Goal: Task Accomplishment & Management: Use online tool/utility

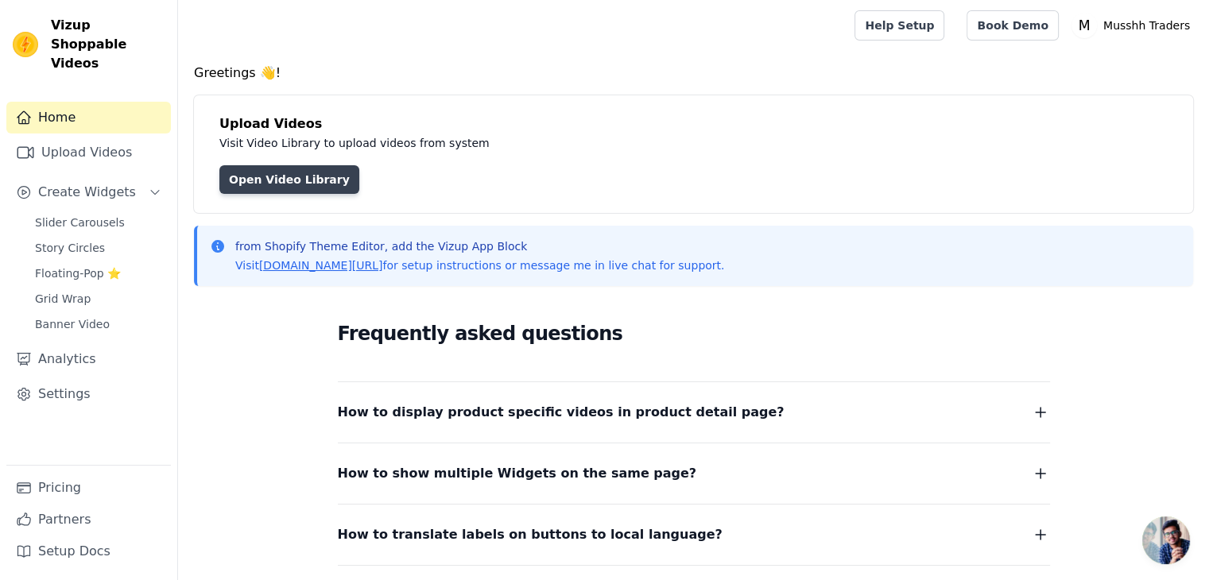
click at [285, 182] on link "Open Video Library" at bounding box center [289, 179] width 140 height 29
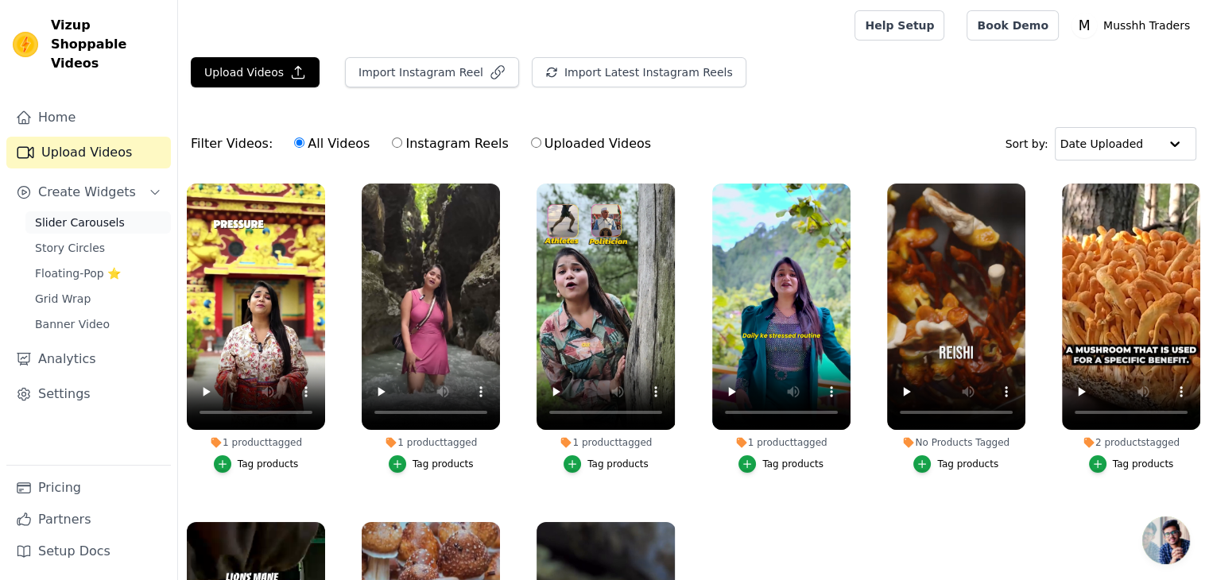
click at [89, 215] on span "Slider Carousels" at bounding box center [80, 223] width 90 height 16
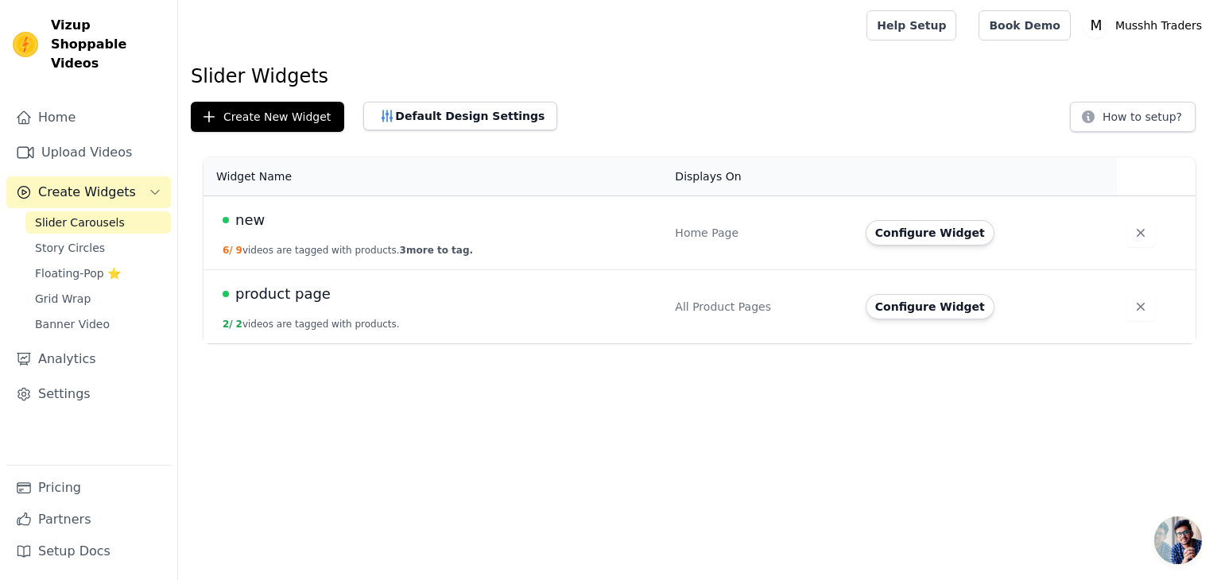
click at [288, 227] on div "new" at bounding box center [439, 220] width 433 height 22
click at [254, 219] on span "new" at bounding box center [249, 220] width 29 height 22
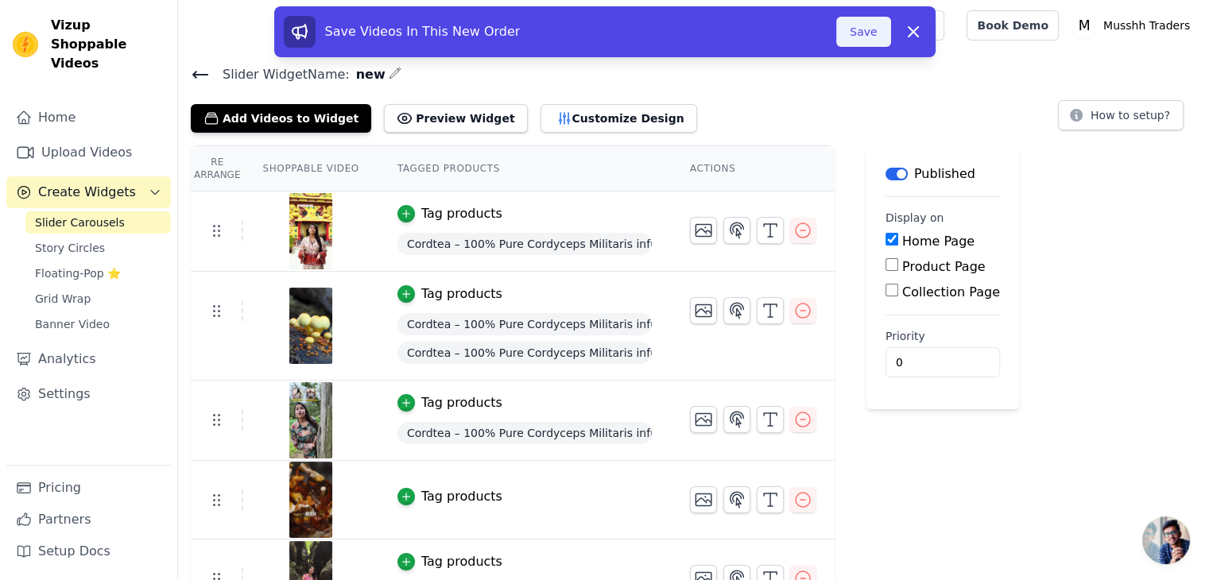
click at [857, 33] on button "Save" at bounding box center [863, 32] width 54 height 30
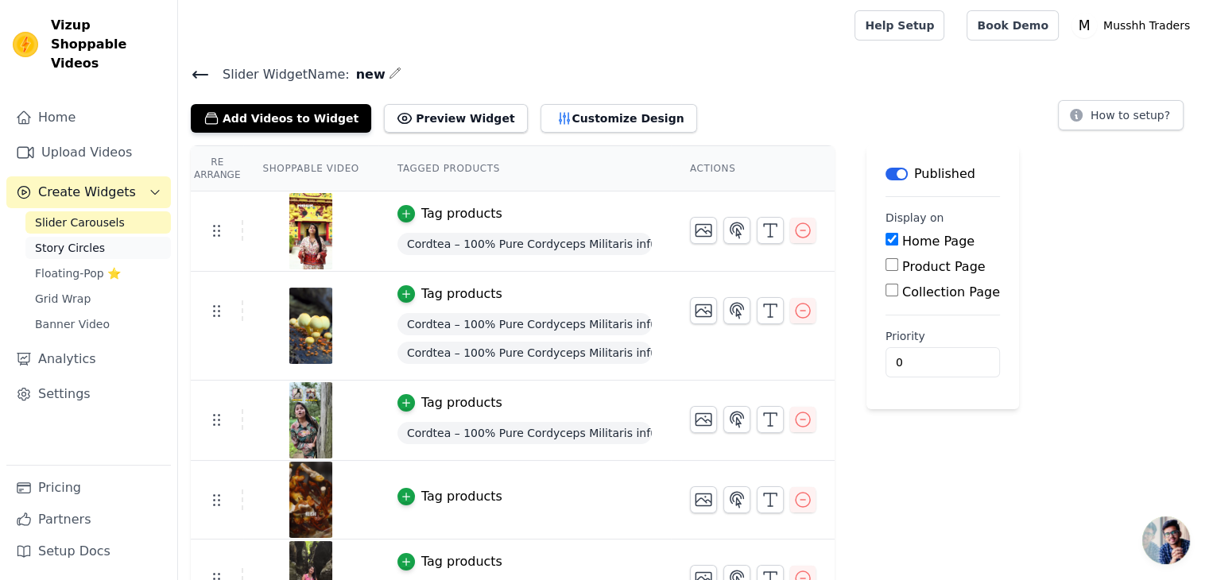
click at [95, 240] on span "Story Circles" at bounding box center [70, 248] width 70 height 16
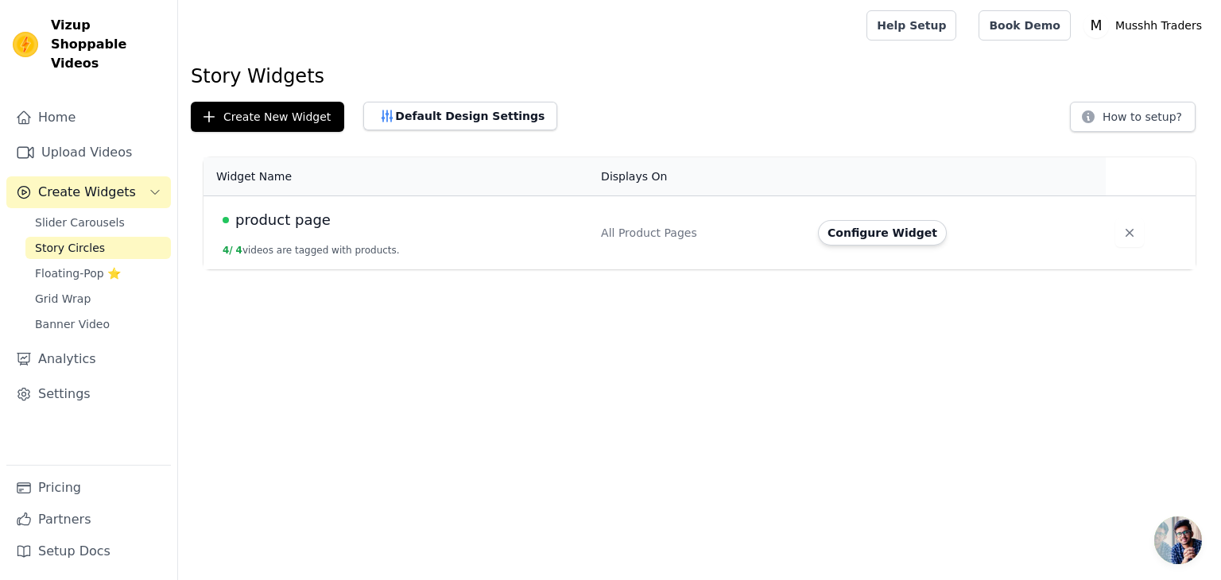
click at [291, 226] on span "product page" at bounding box center [282, 220] width 95 height 22
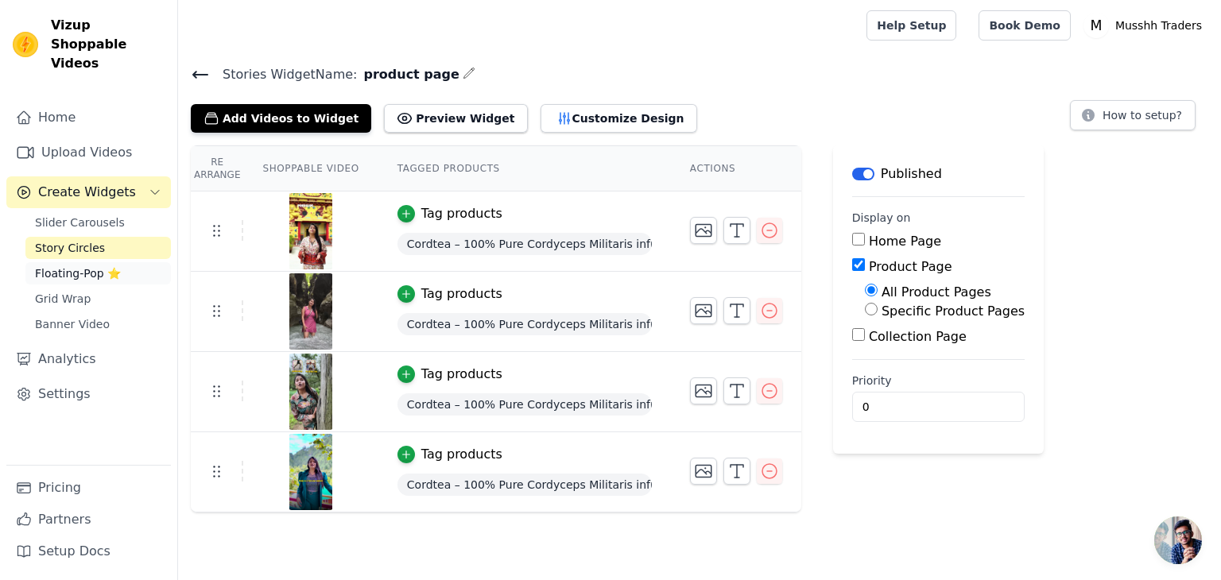
click at [86, 265] on span "Floating-Pop ⭐" at bounding box center [78, 273] width 86 height 16
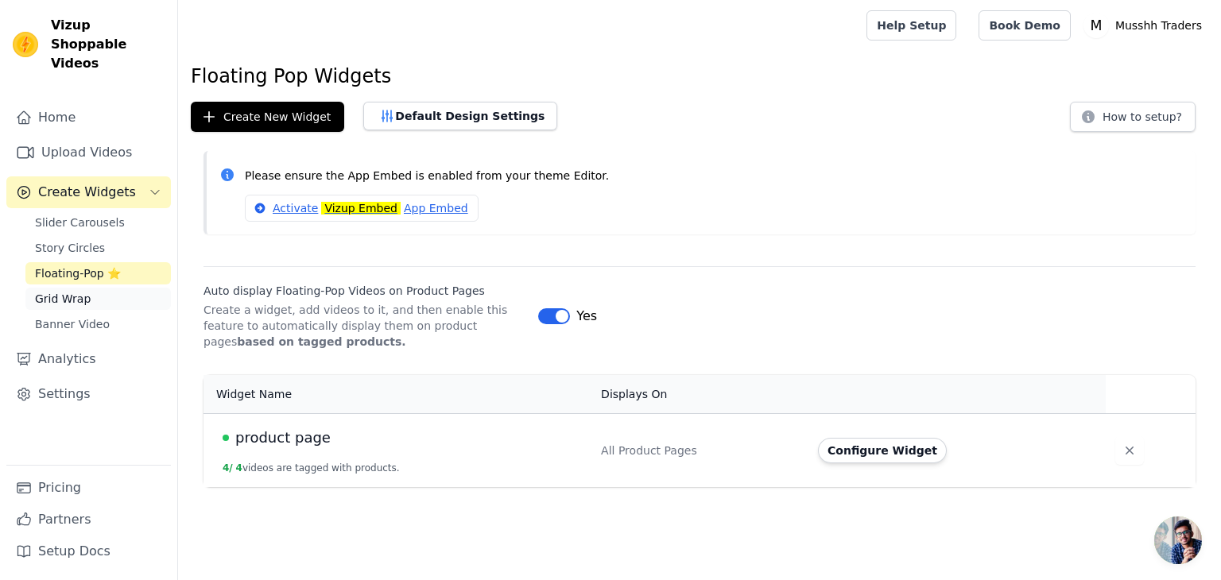
click at [81, 291] on span "Grid Wrap" at bounding box center [63, 299] width 56 height 16
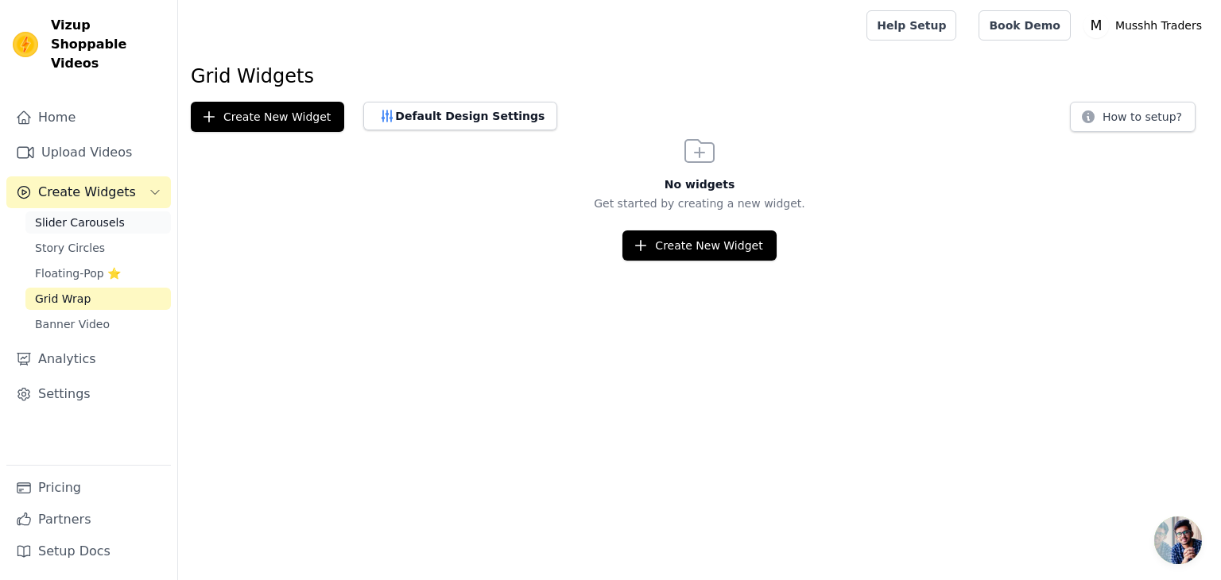
click at [84, 215] on span "Slider Carousels" at bounding box center [80, 223] width 90 height 16
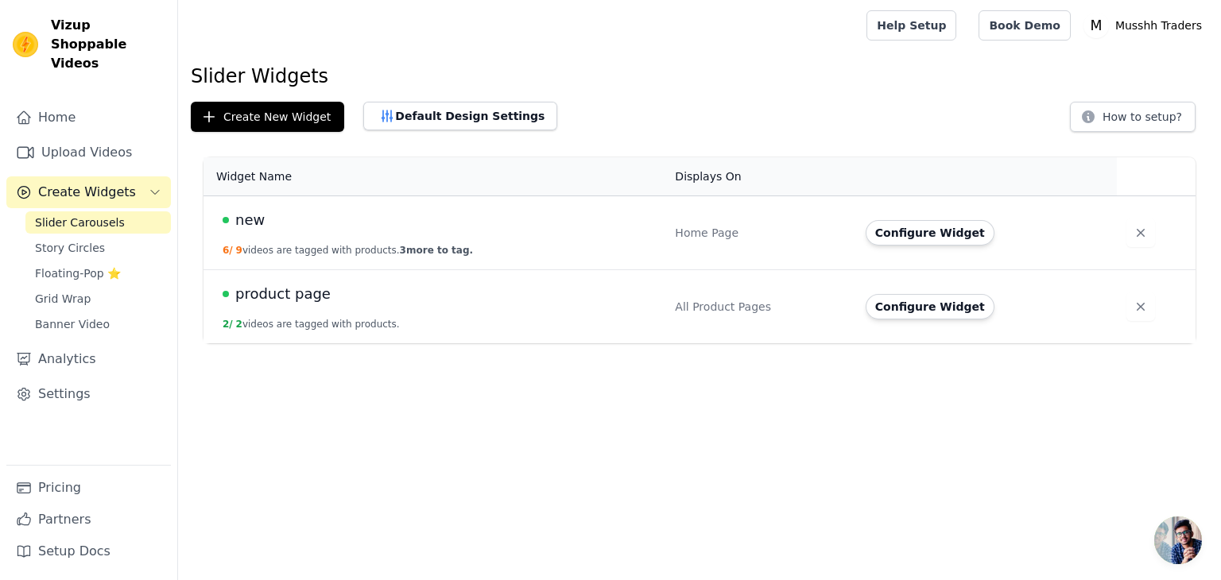
click at [351, 244] on button "6 / 9 videos are tagged with products. 3 more to tag." at bounding box center [348, 250] width 250 height 13
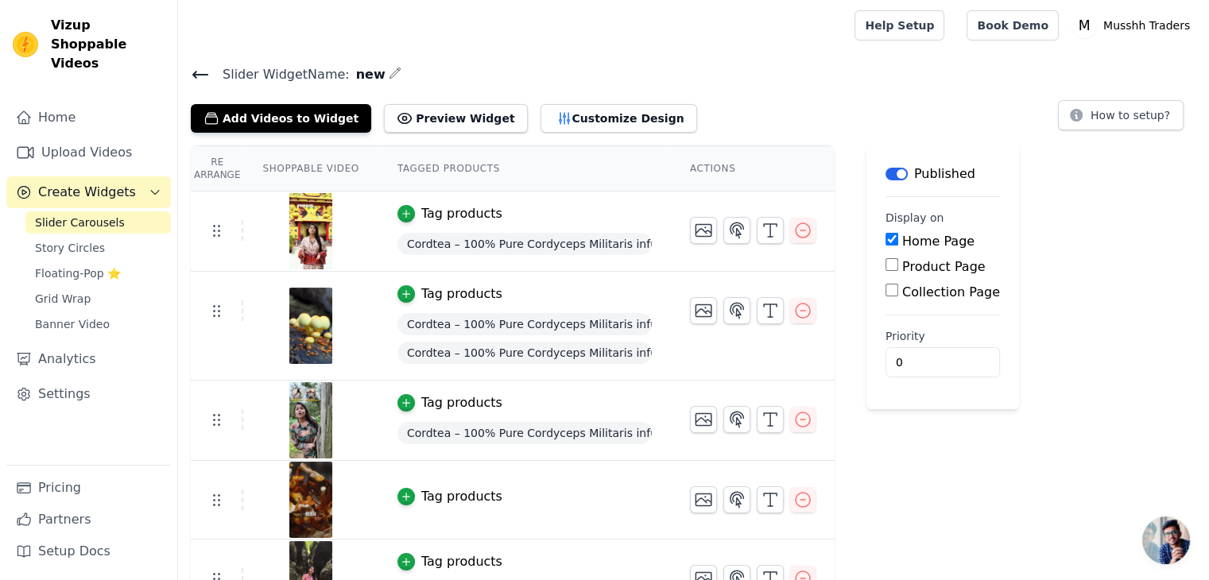
click at [904, 289] on label "Collection Page" at bounding box center [951, 292] width 98 height 15
click at [898, 289] on input "Collection Page" at bounding box center [891, 290] width 13 height 13
checkbox input "true"
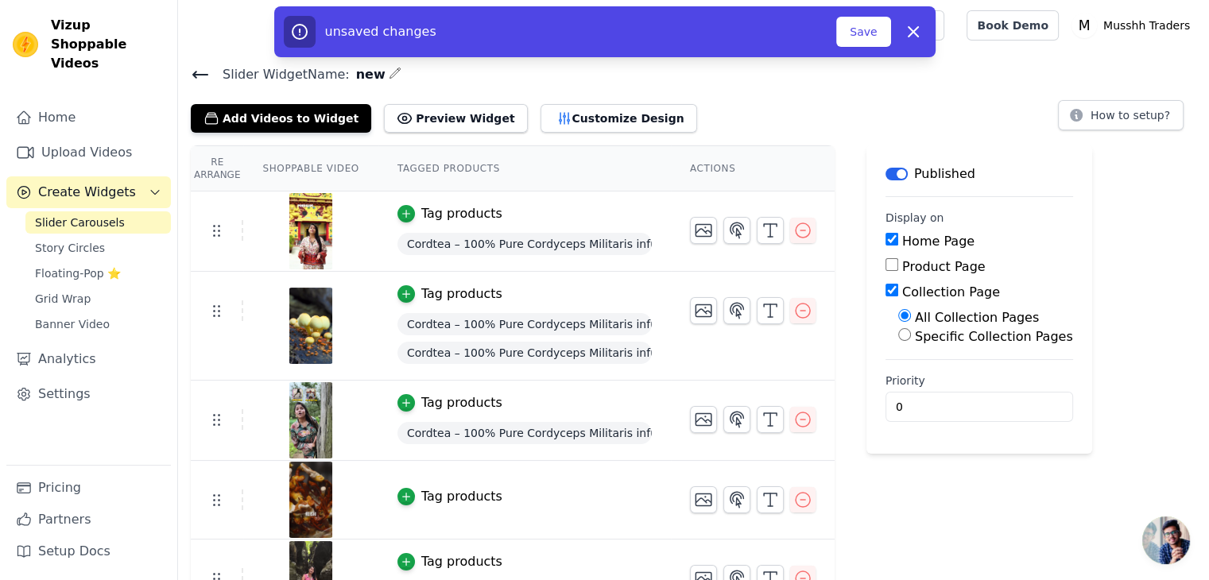
click at [885, 268] on input "Product Page" at bounding box center [891, 264] width 13 height 13
checkbox input "true"
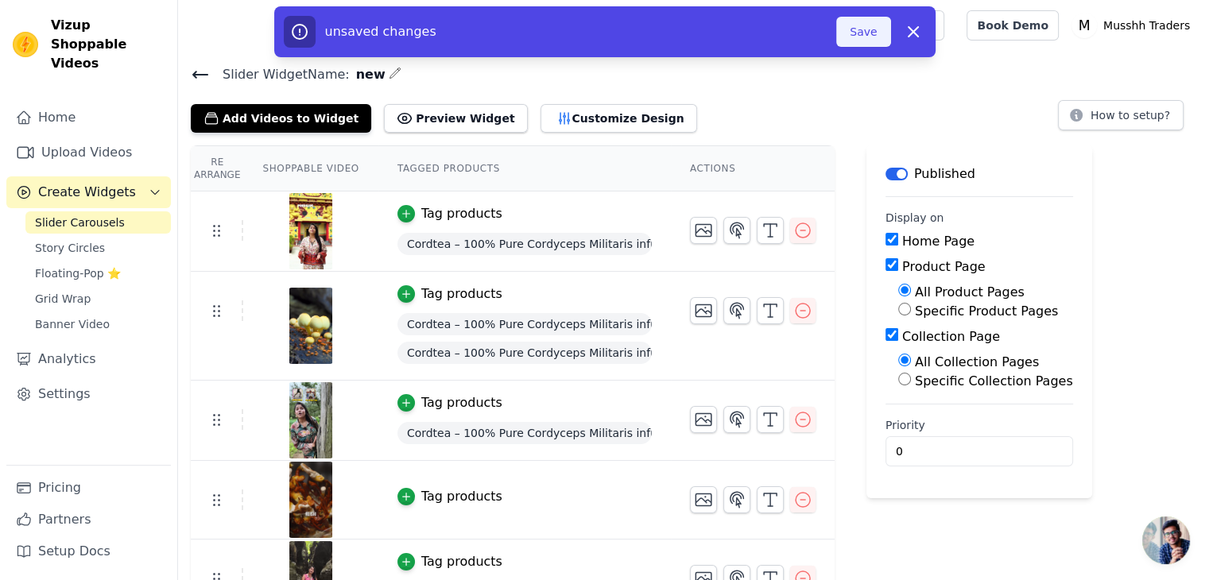
click at [857, 25] on button "Save" at bounding box center [863, 32] width 54 height 30
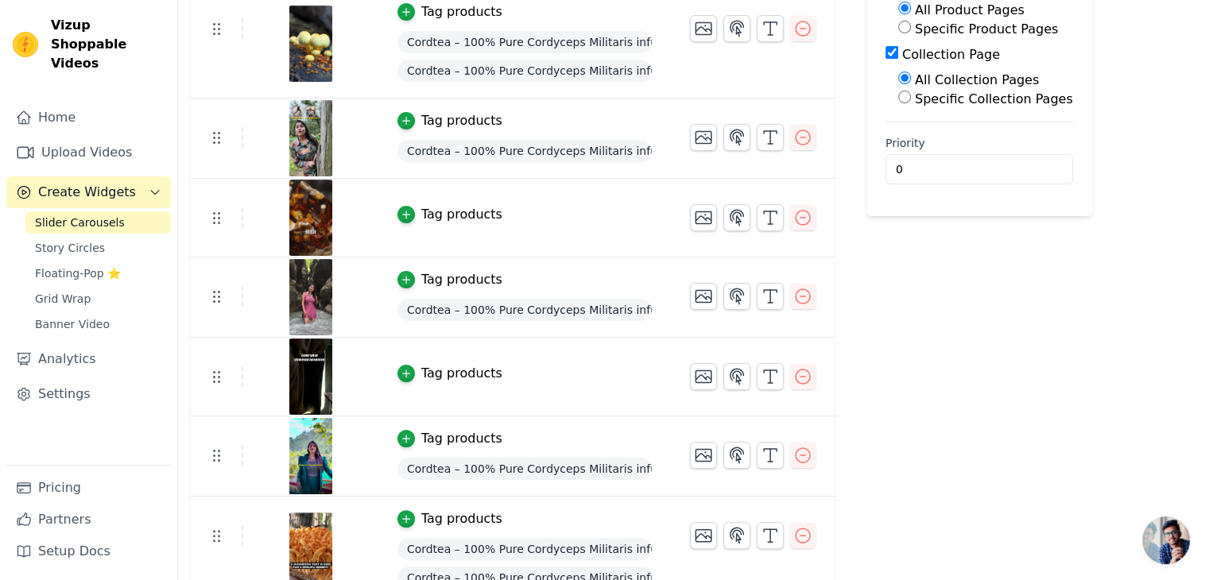
scroll to position [384, 0]
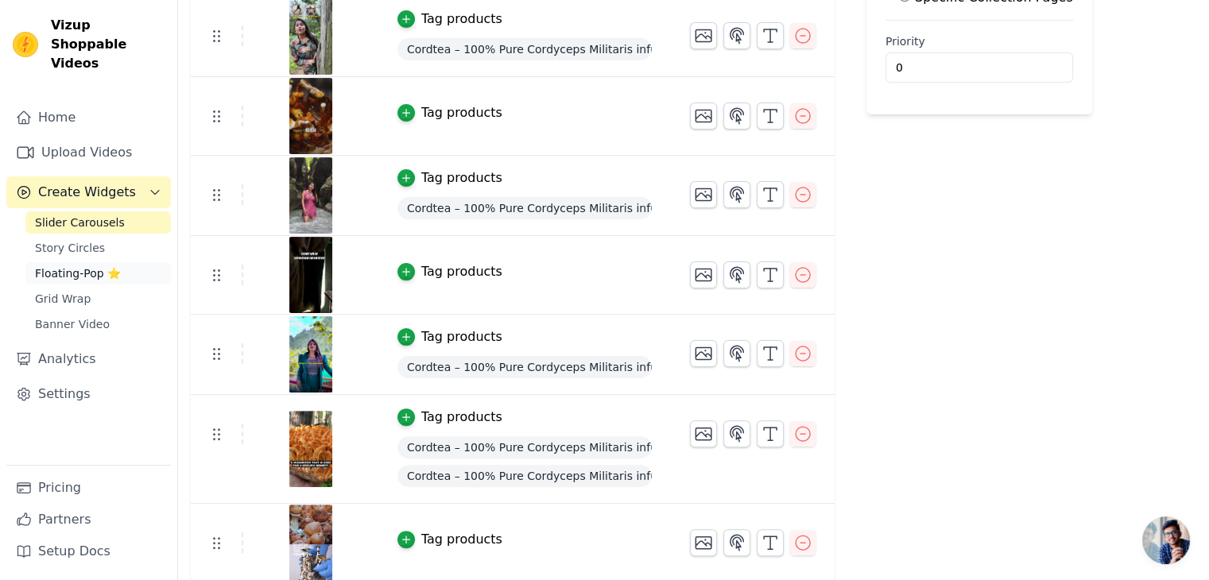
click at [64, 265] on span "Floating-Pop ⭐" at bounding box center [78, 273] width 86 height 16
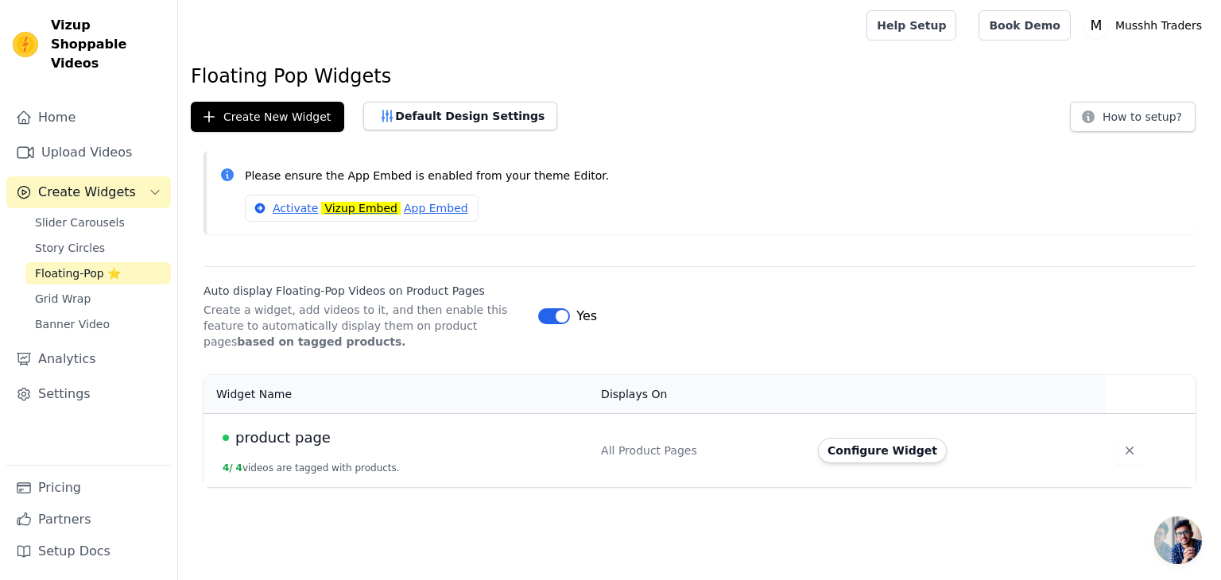
click at [346, 444] on div "product page" at bounding box center [402, 438] width 359 height 22
click at [279, 428] on span "product page" at bounding box center [282, 438] width 95 height 22
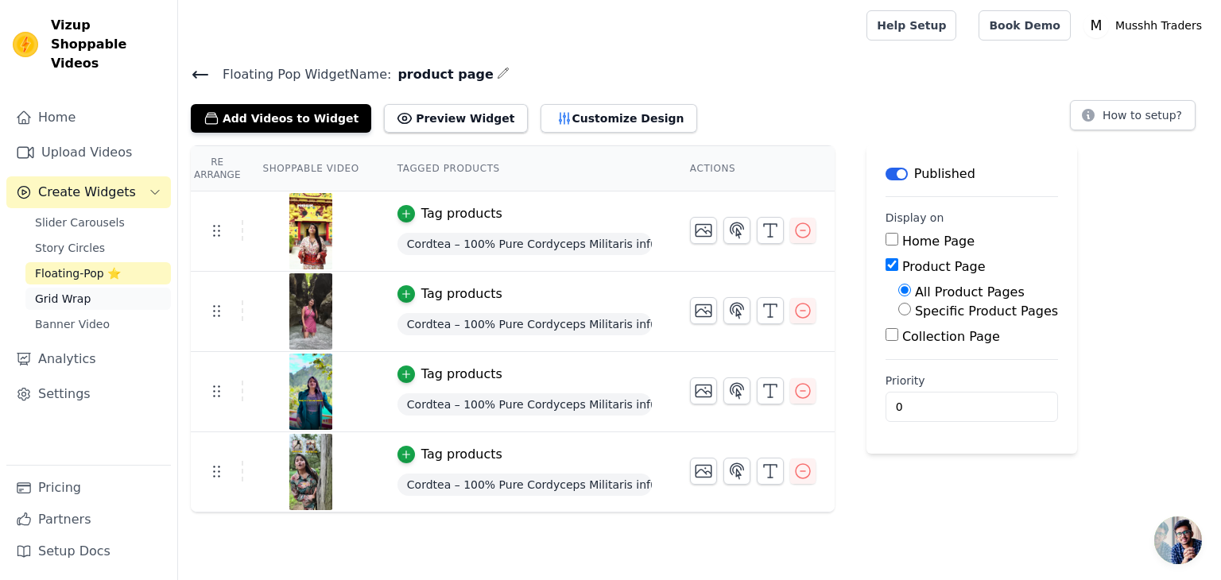
click at [78, 291] on span "Grid Wrap" at bounding box center [63, 299] width 56 height 16
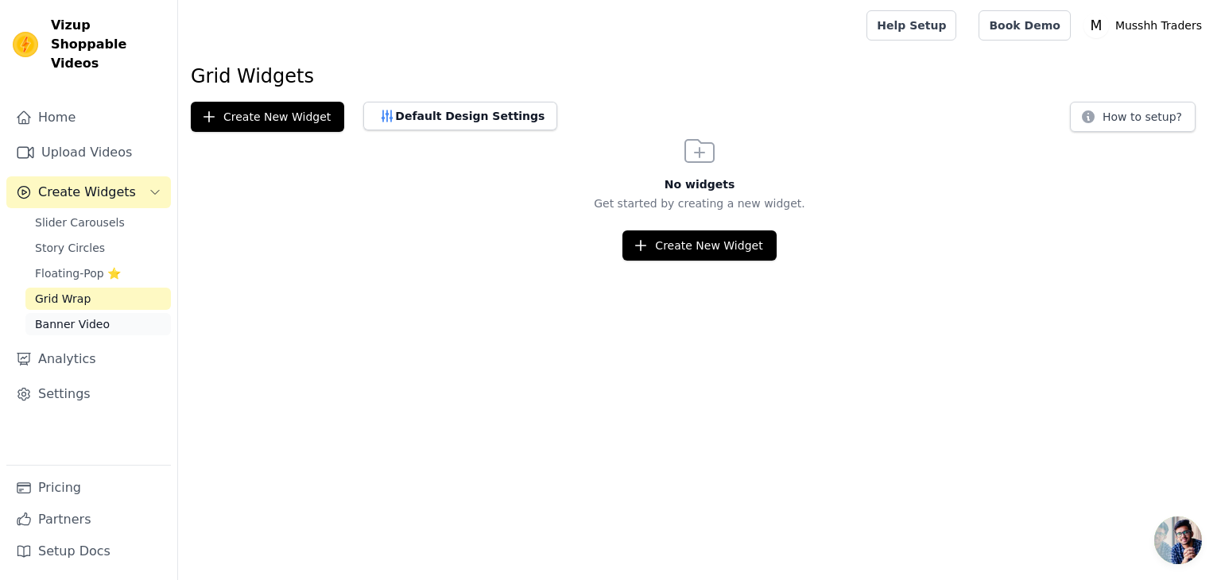
click at [87, 315] on link "Banner Video" at bounding box center [97, 324] width 145 height 22
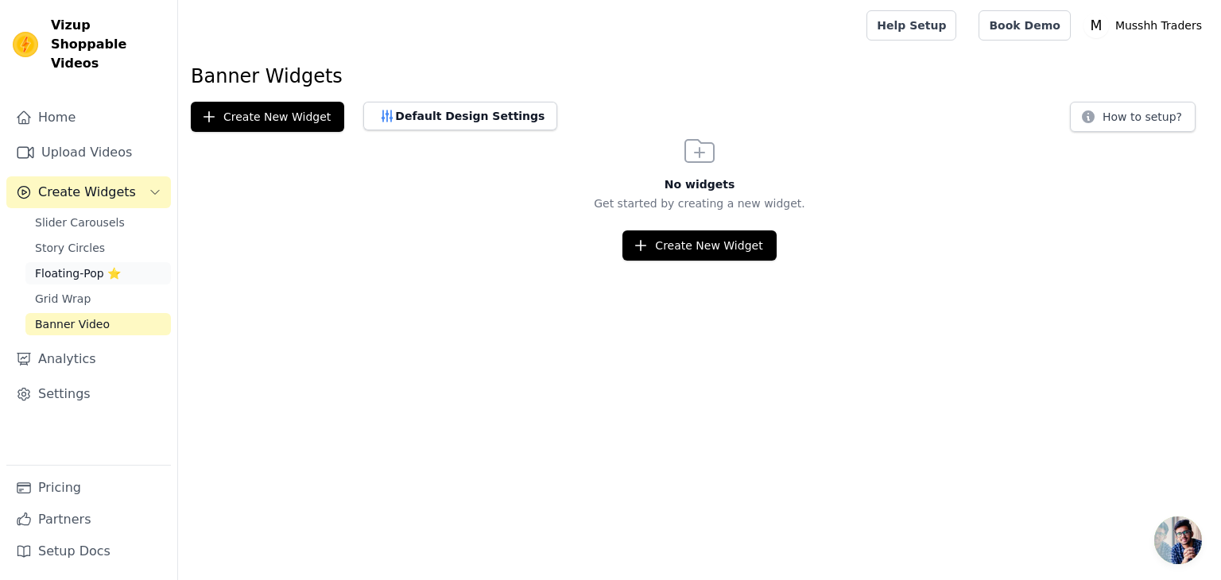
click at [89, 265] on span "Floating-Pop ⭐" at bounding box center [78, 273] width 86 height 16
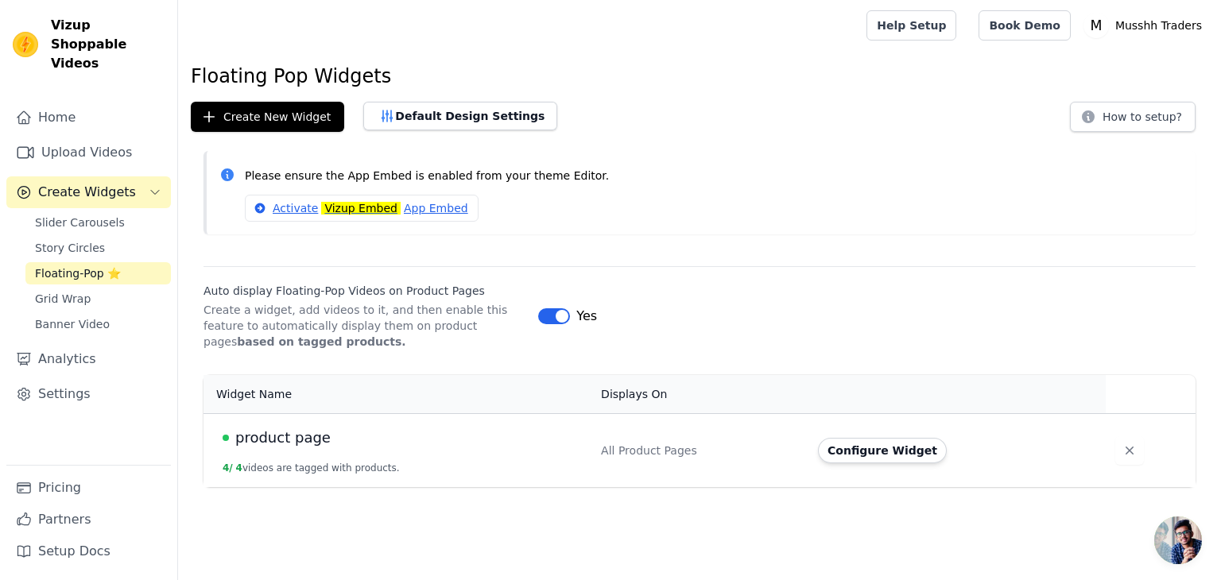
click at [331, 443] on div "product page" at bounding box center [402, 438] width 359 height 22
click at [310, 437] on span "product page" at bounding box center [282, 438] width 95 height 22
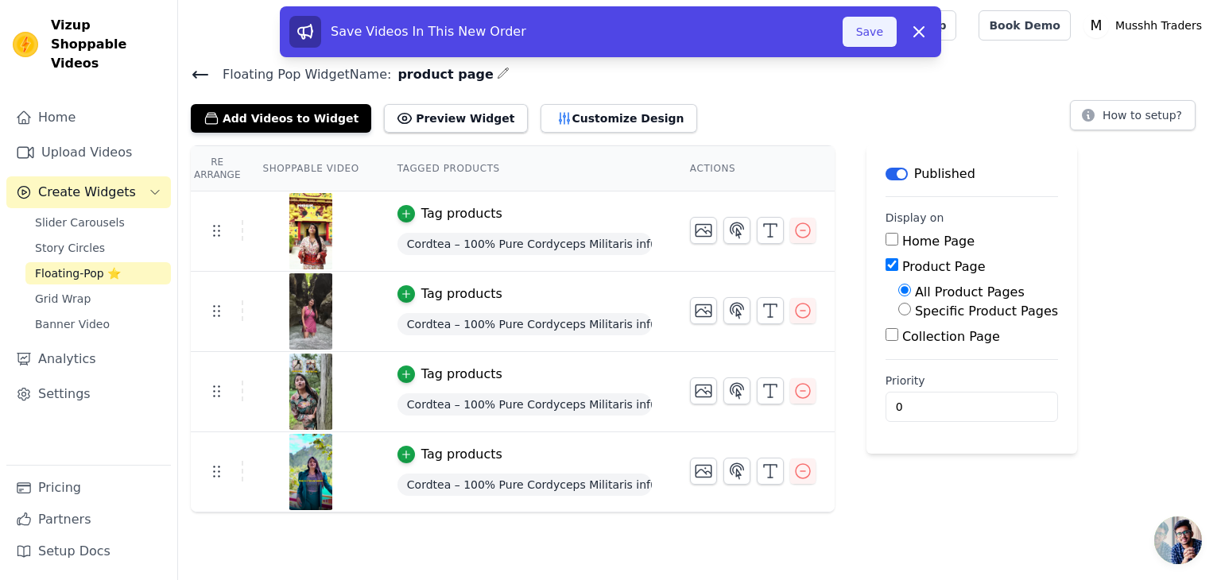
click at [870, 37] on button "Save" at bounding box center [869, 32] width 54 height 30
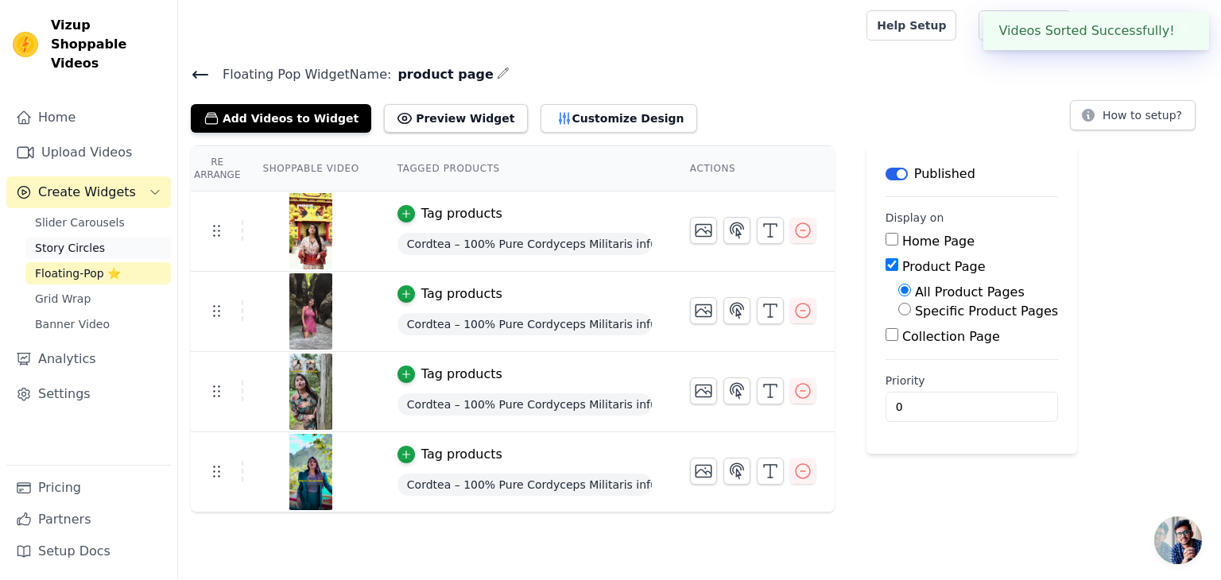
click at [41, 240] on span "Story Circles" at bounding box center [70, 248] width 70 height 16
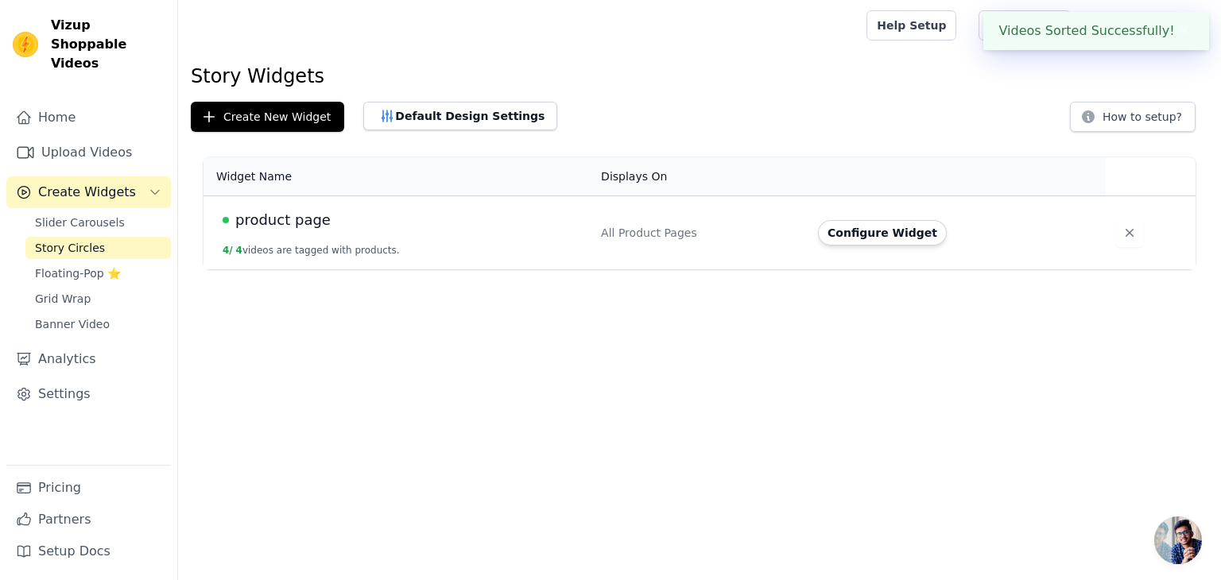
click at [267, 223] on span "product page" at bounding box center [282, 220] width 95 height 22
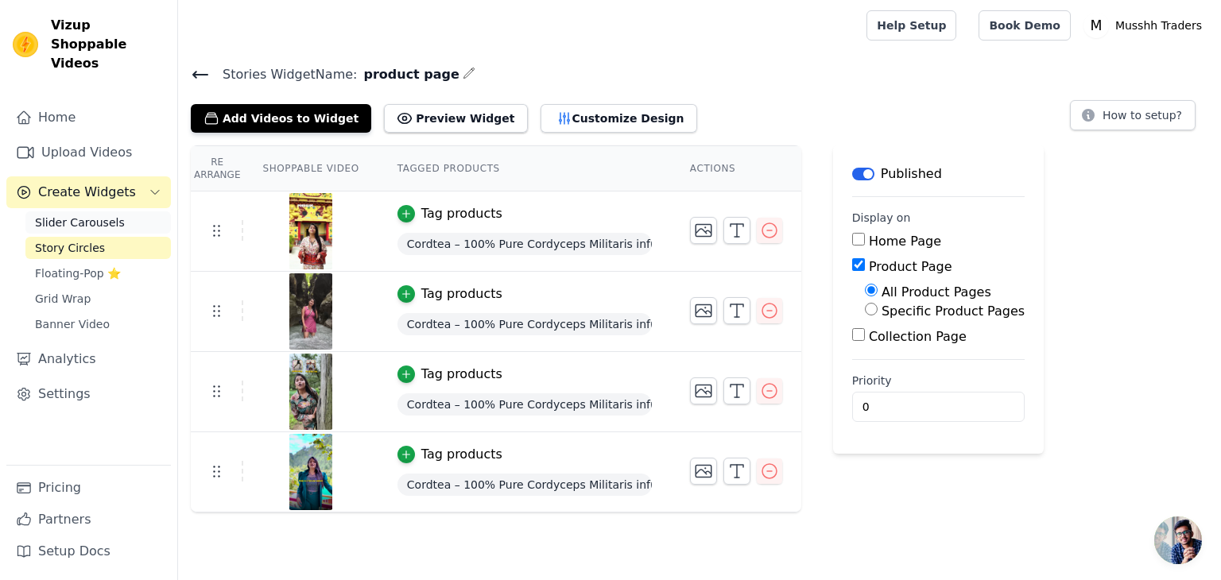
click at [92, 215] on span "Slider Carousels" at bounding box center [80, 223] width 90 height 16
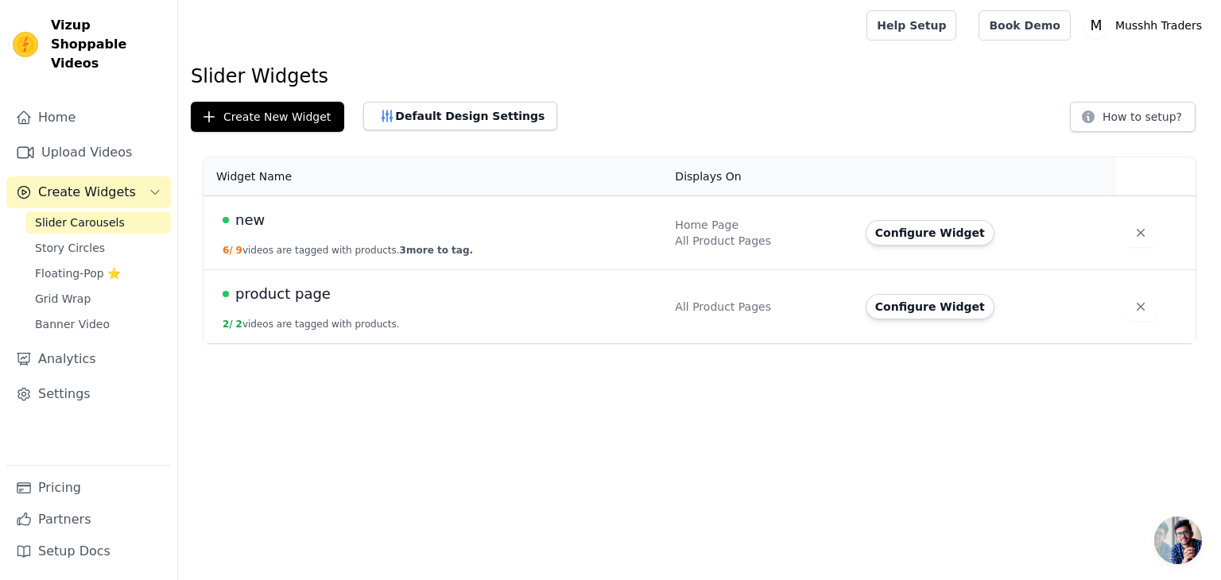
click at [296, 296] on span "product page" at bounding box center [282, 294] width 95 height 22
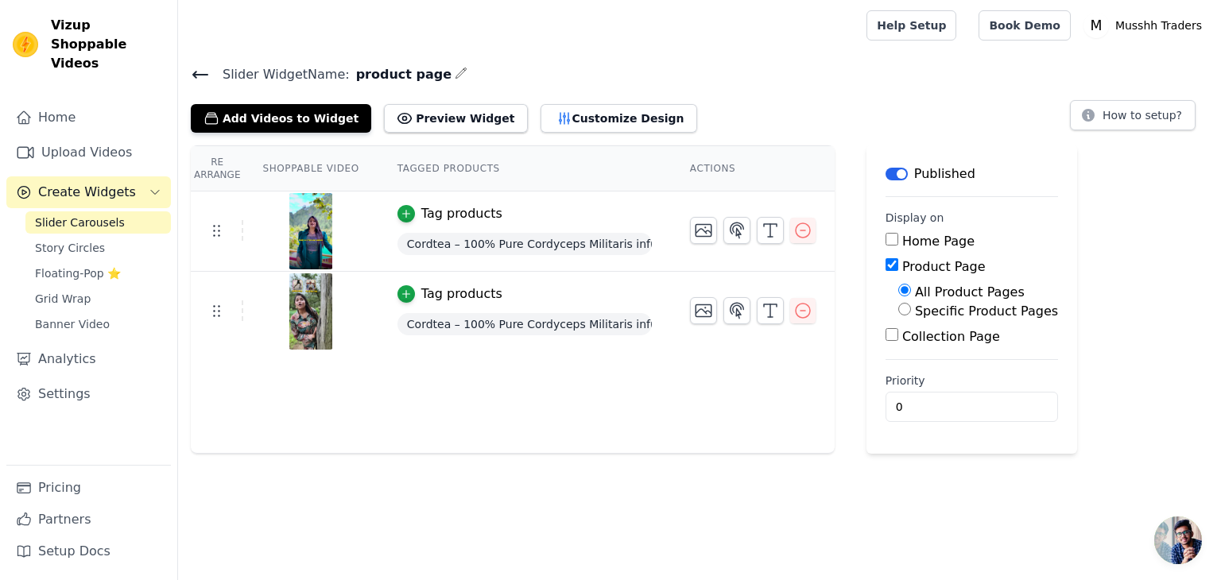
click at [202, 68] on icon at bounding box center [200, 74] width 19 height 19
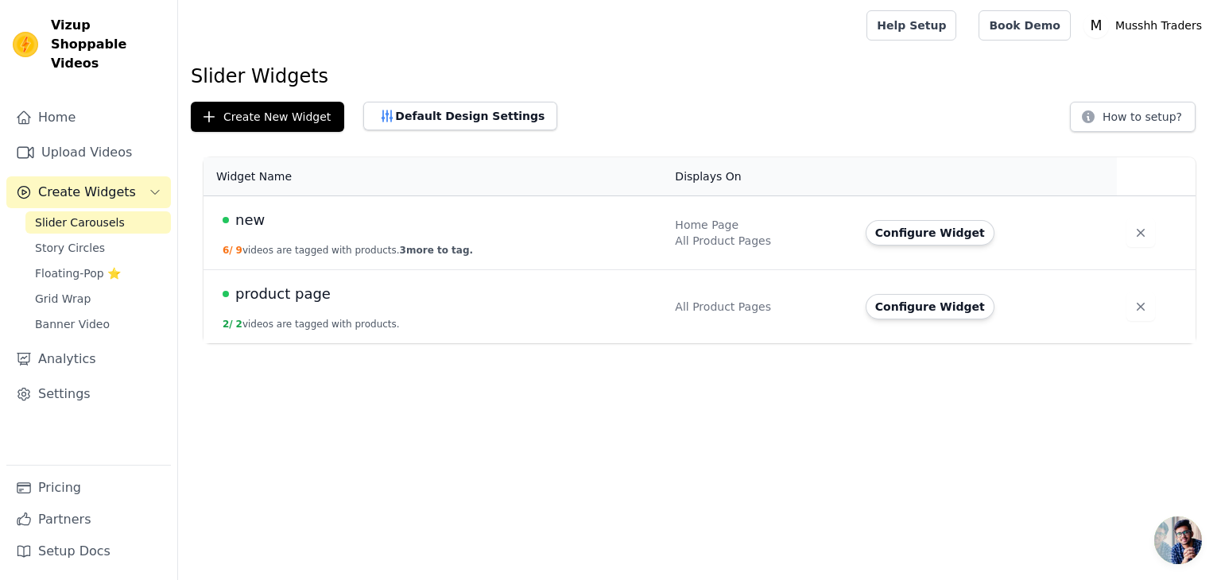
click at [244, 223] on span "new" at bounding box center [249, 220] width 29 height 22
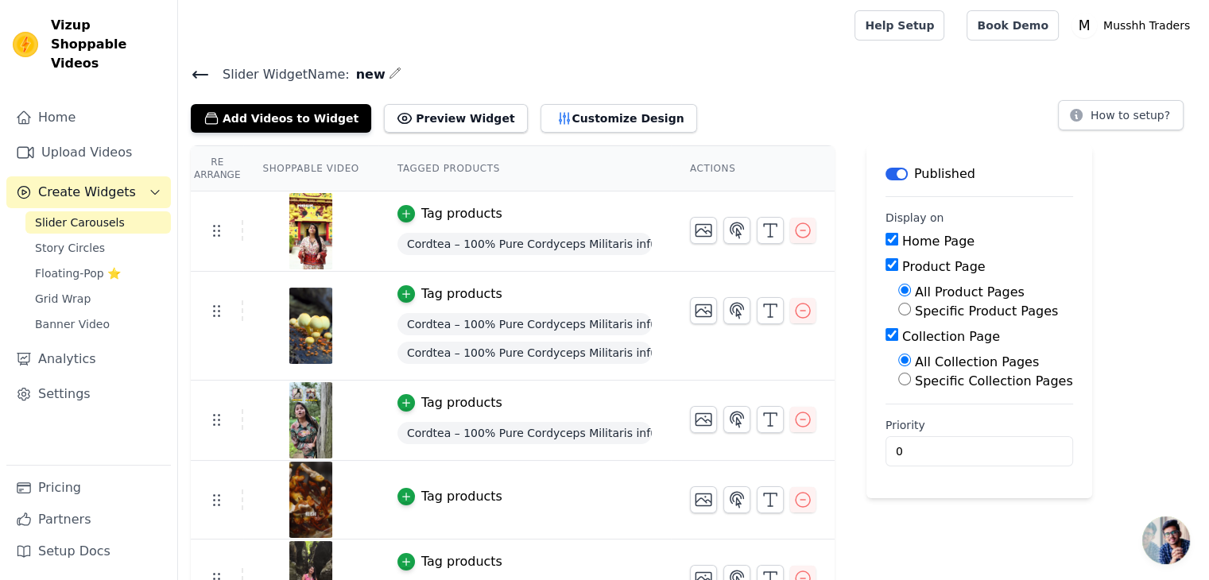
click at [194, 77] on icon at bounding box center [200, 74] width 19 height 19
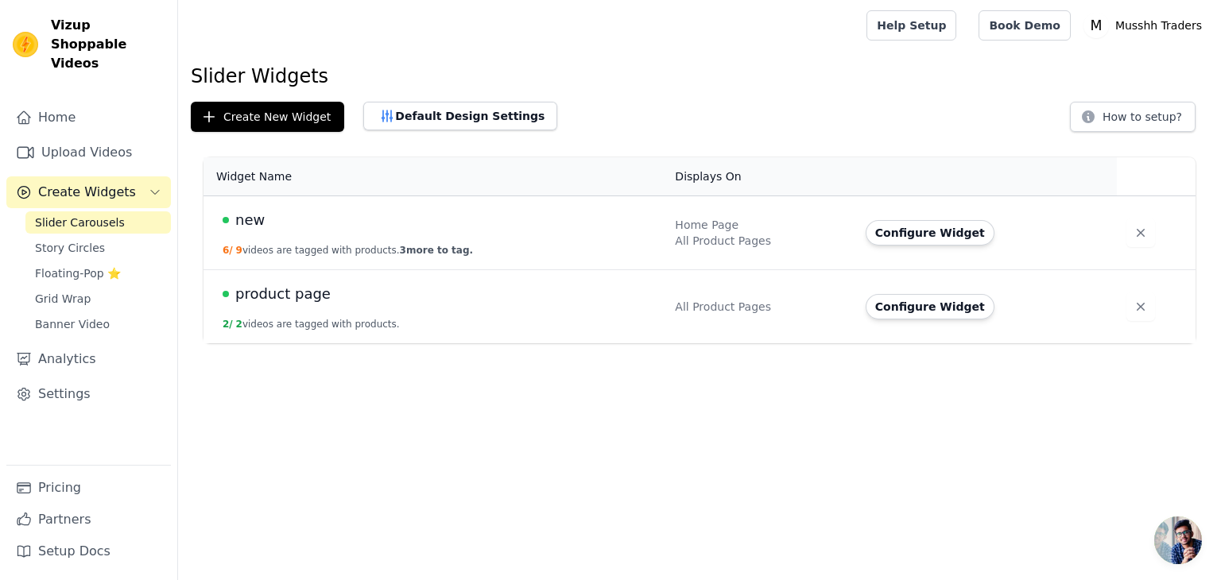
click at [238, 300] on span "product page" at bounding box center [282, 294] width 95 height 22
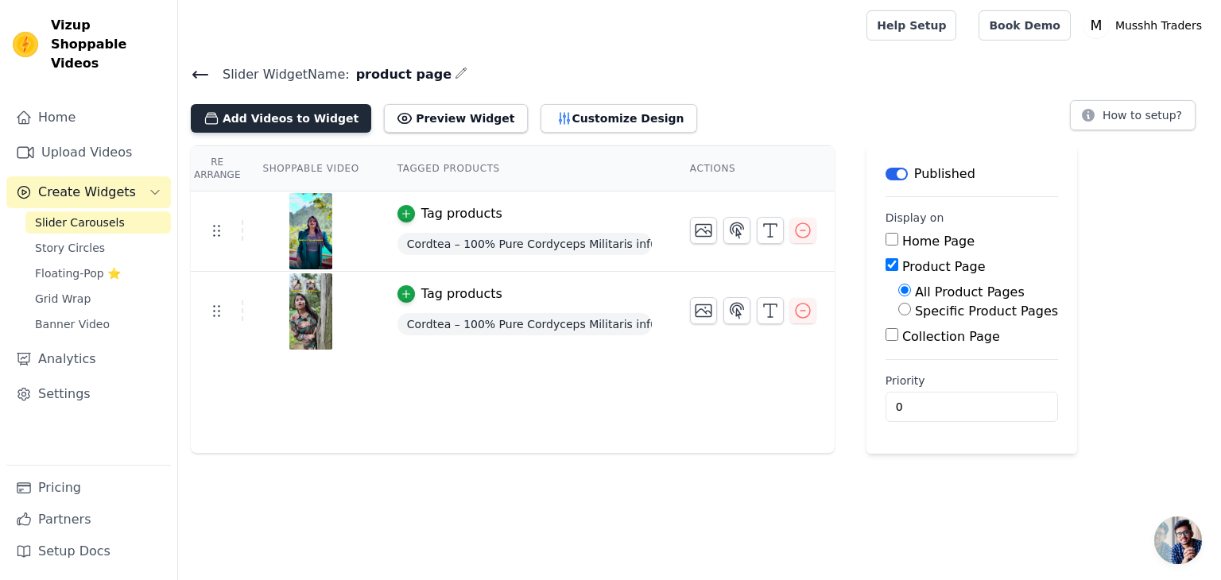
click at [316, 110] on button "Add Videos to Widget" at bounding box center [281, 118] width 180 height 29
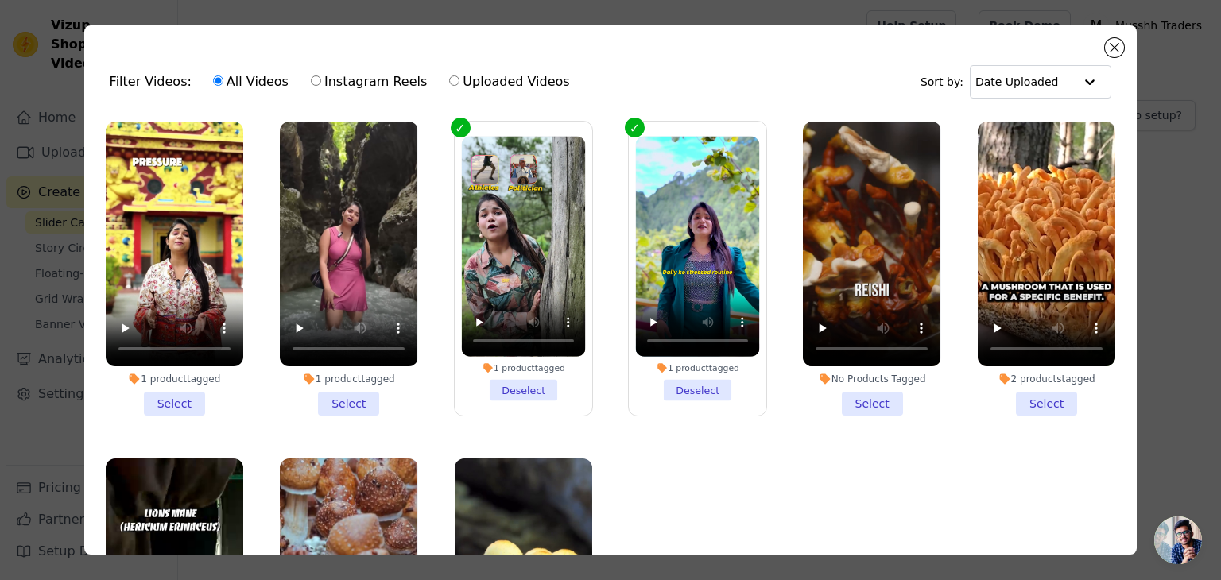
drag, startPoint x: 179, startPoint y: 392, endPoint x: 293, endPoint y: 383, distance: 114.8
click at [180, 393] on li "1 product tagged Select" at bounding box center [174, 269] width 137 height 294
click at [0, 0] on input "1 product tagged Select" at bounding box center [0, 0] width 0 height 0
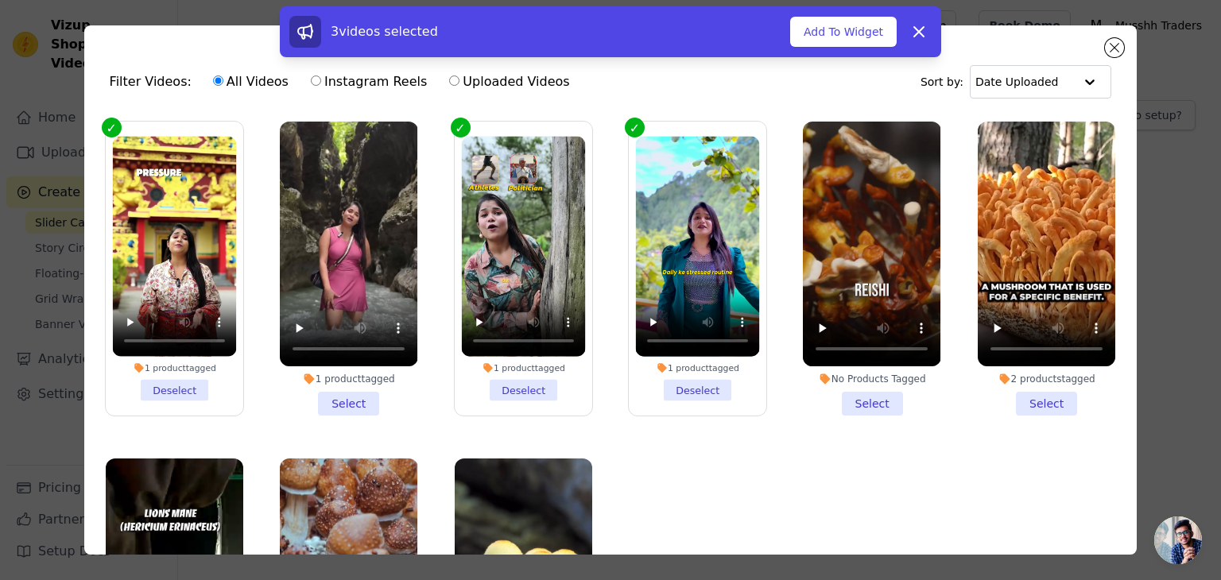
click at [364, 395] on li "1 product tagged Select" at bounding box center [348, 269] width 137 height 294
click at [0, 0] on input "1 product tagged Select" at bounding box center [0, 0] width 0 height 0
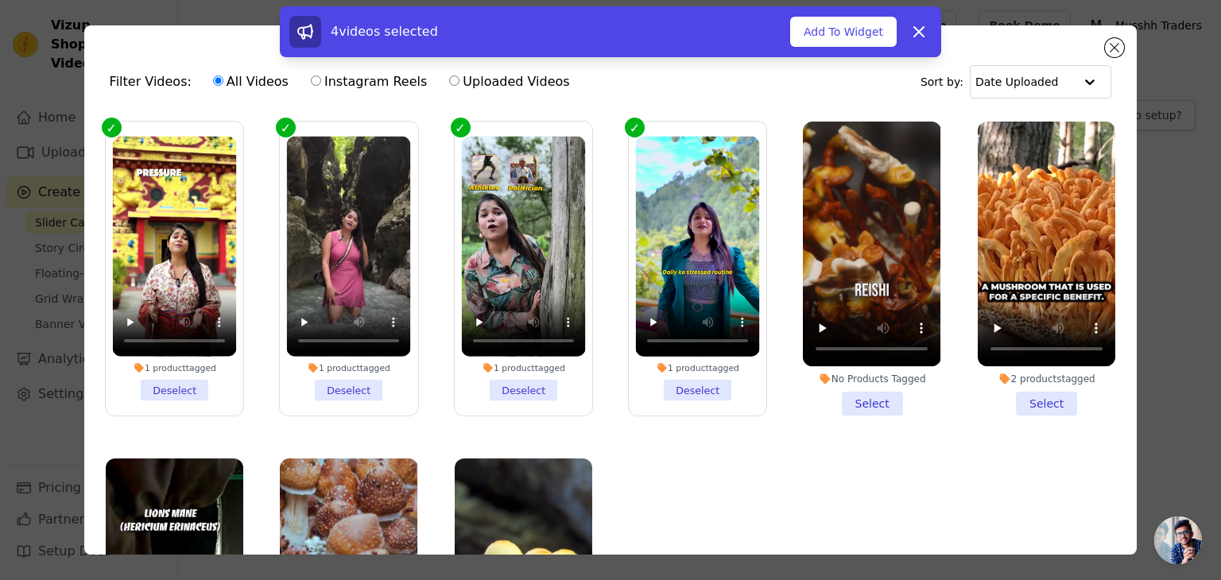
drag, startPoint x: 861, startPoint y: 400, endPoint x: 970, endPoint y: 393, distance: 109.1
click at [865, 400] on li "No Products Tagged Select" at bounding box center [871, 269] width 137 height 294
click at [0, 0] on input "No Products Tagged Select" at bounding box center [0, 0] width 0 height 0
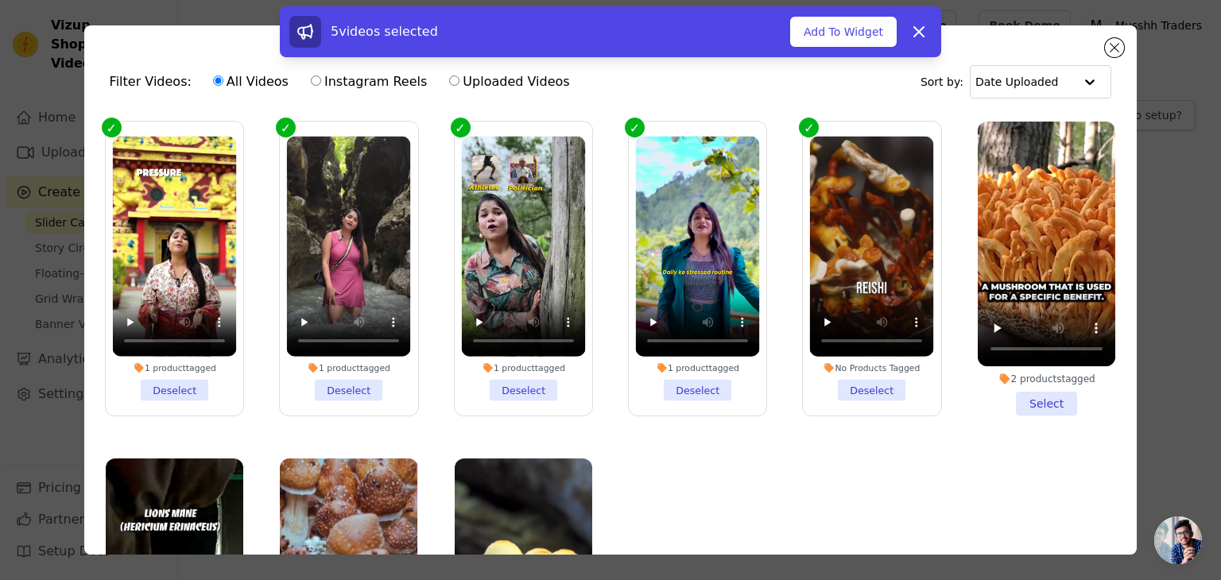
click at [1030, 400] on li "2 products tagged Select" at bounding box center [1045, 269] width 137 height 294
click at [0, 0] on input "2 products tagged Select" at bounding box center [0, 0] width 0 height 0
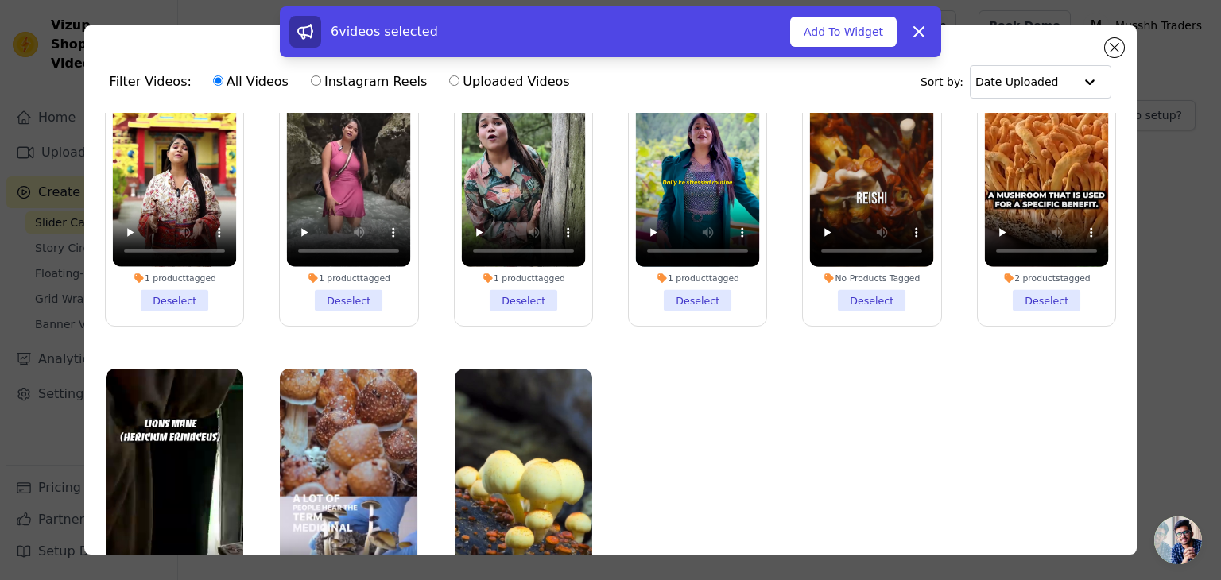
scroll to position [141, 0]
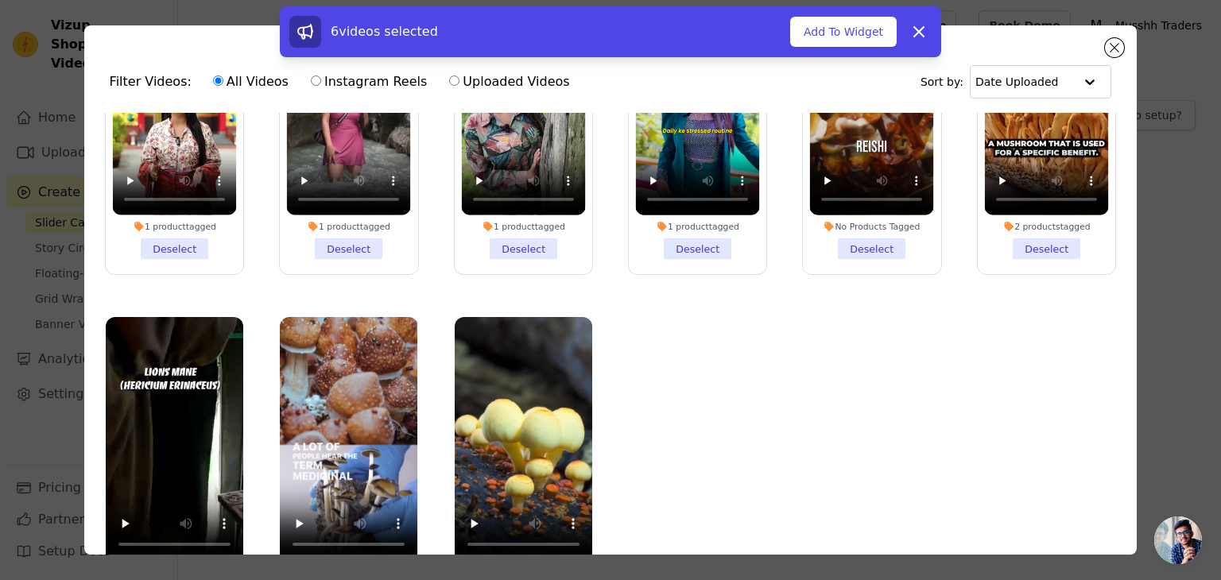
click at [869, 236] on li "No Products Tagged Deselect" at bounding box center [872, 127] width 124 height 265
click at [0, 0] on input "No Products Tagged Deselect" at bounding box center [0, 0] width 0 height 0
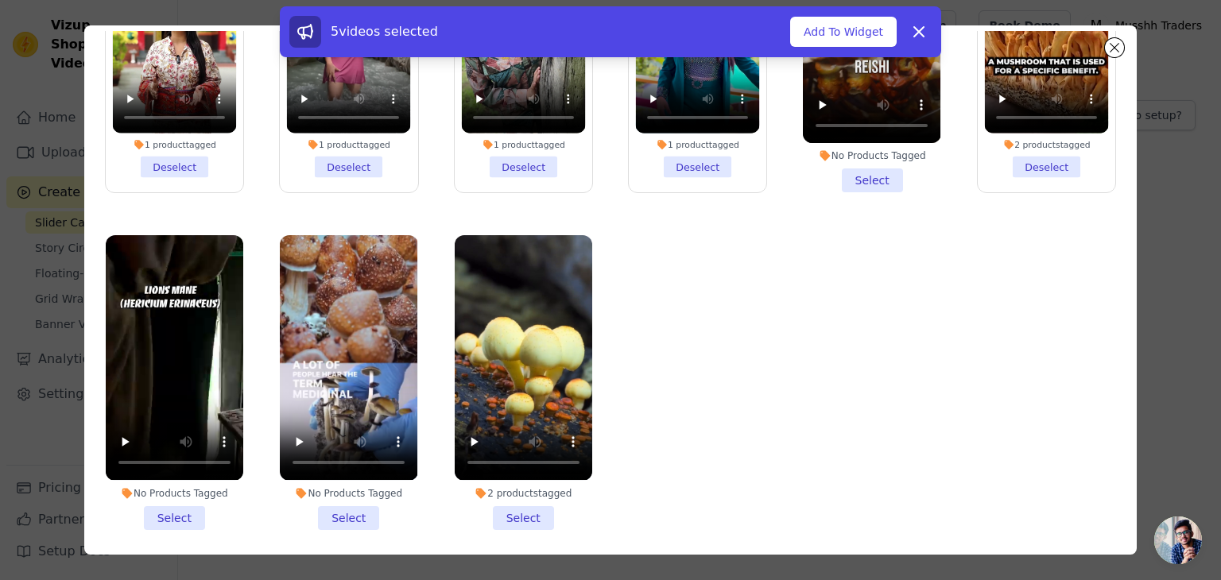
scroll to position [137, 0]
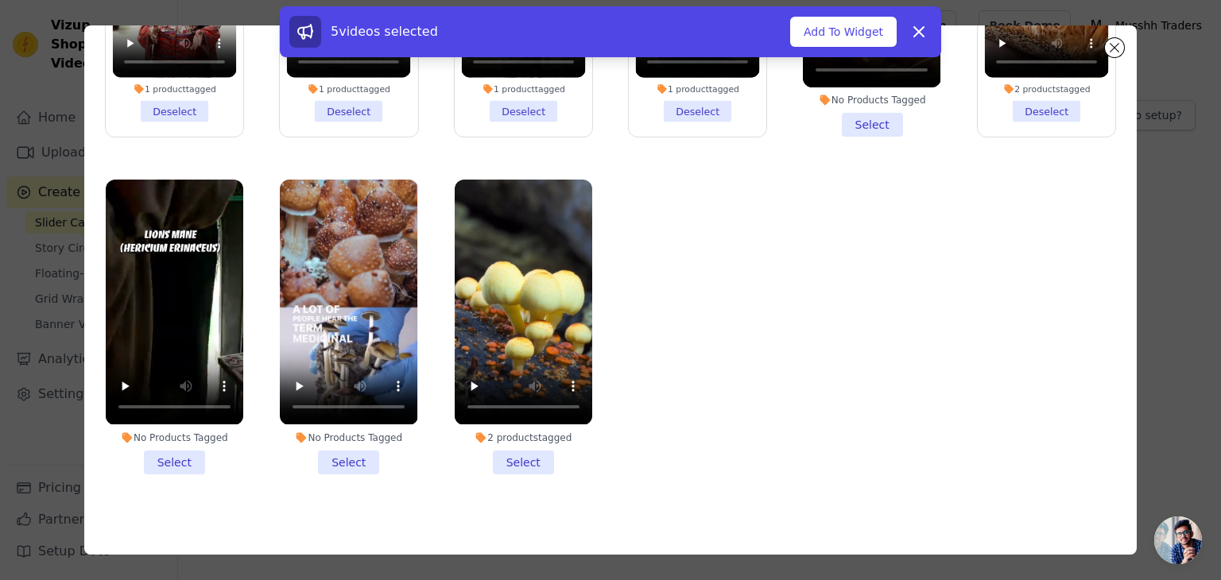
click at [509, 451] on li "2 products tagged Select" at bounding box center [523, 327] width 137 height 294
click at [0, 0] on input "2 products tagged Select" at bounding box center [0, 0] width 0 height 0
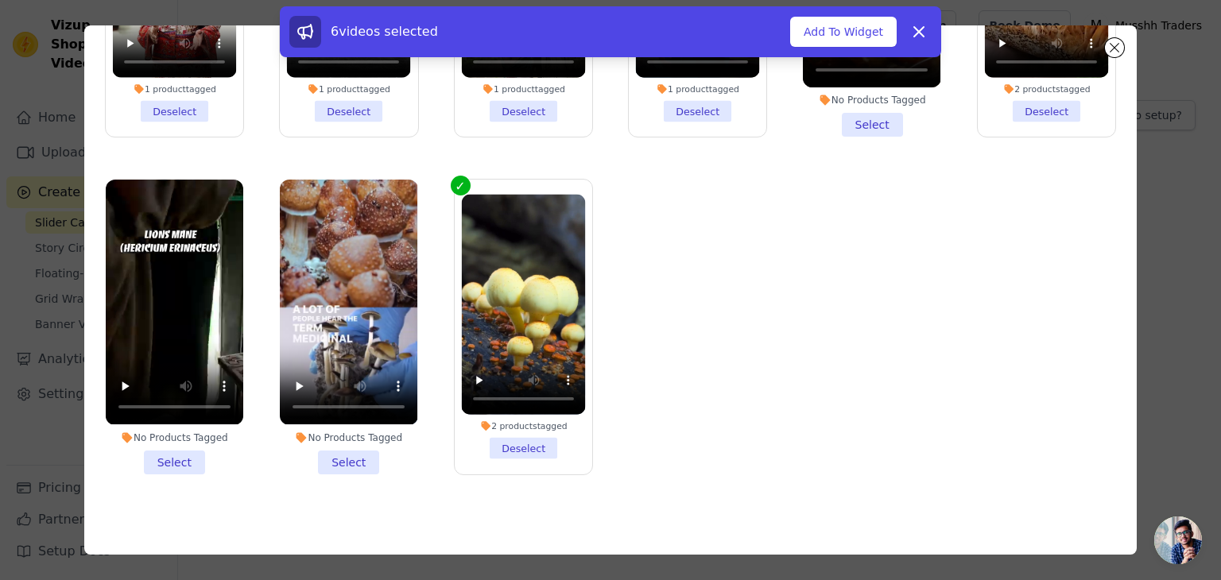
click at [335, 443] on li "No Products Tagged Select" at bounding box center [348, 327] width 137 height 294
click at [0, 0] on input "No Products Tagged Select" at bounding box center [0, 0] width 0 height 0
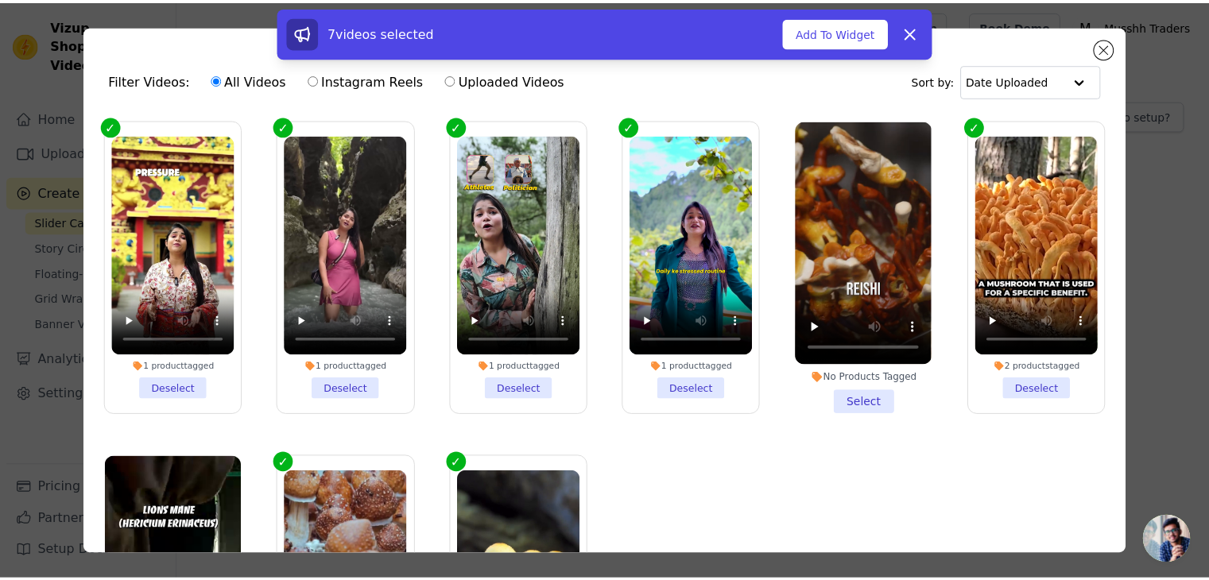
scroll to position [0, 0]
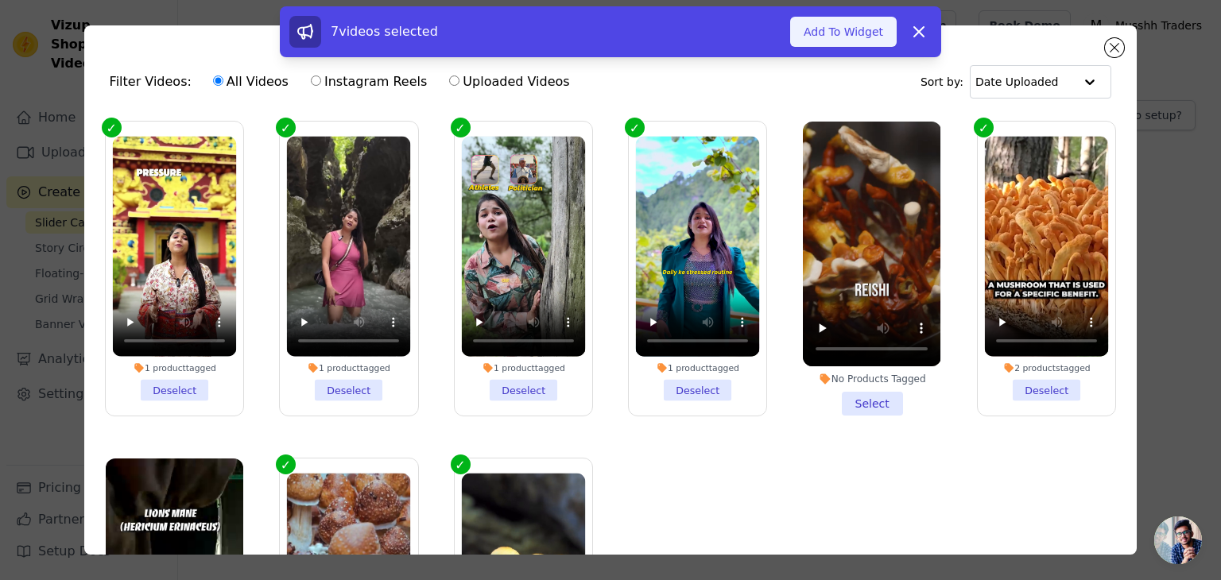
click at [838, 44] on button "Add To Widget" at bounding box center [843, 32] width 106 height 30
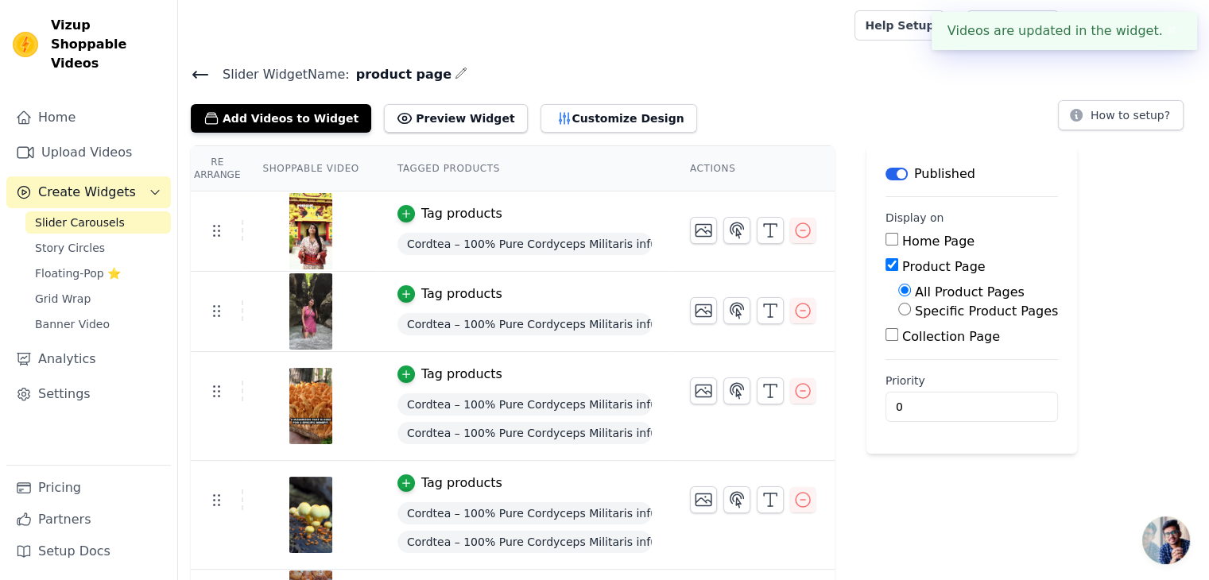
click at [1116, 53] on main "Slider Widget Name: product page Add Videos to Widget Preview Widget Customize …" at bounding box center [693, 430] width 1031 height 758
